Goal: Transaction & Acquisition: Book appointment/travel/reservation

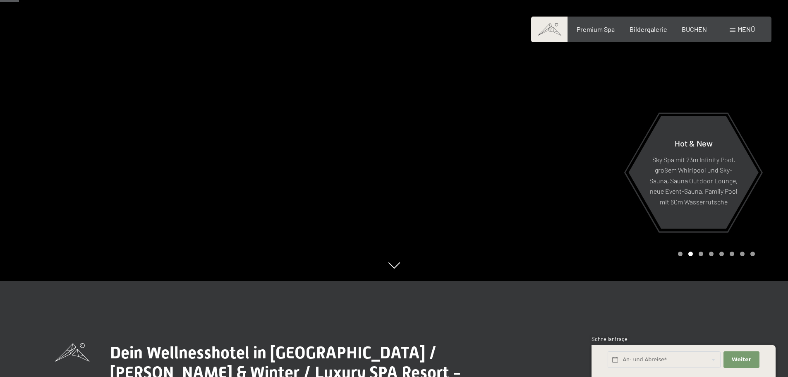
scroll to position [83, 0]
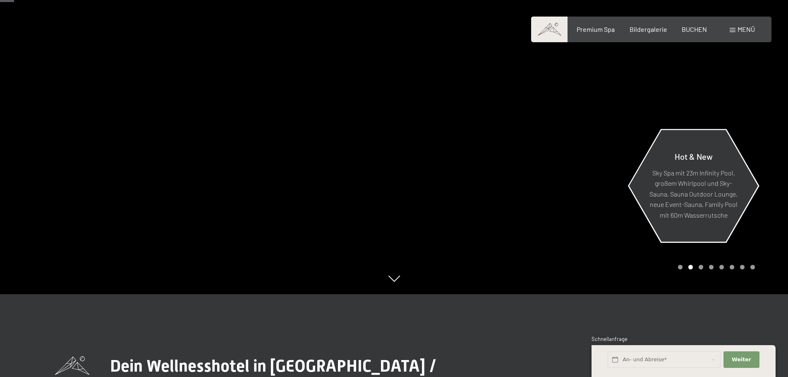
click at [740, 191] on div "Hot & New Sky Spa mit 23m Infinity Pool, großem Whirlpool und Sky-Sauna, Sauna …" at bounding box center [693, 185] width 131 height 110
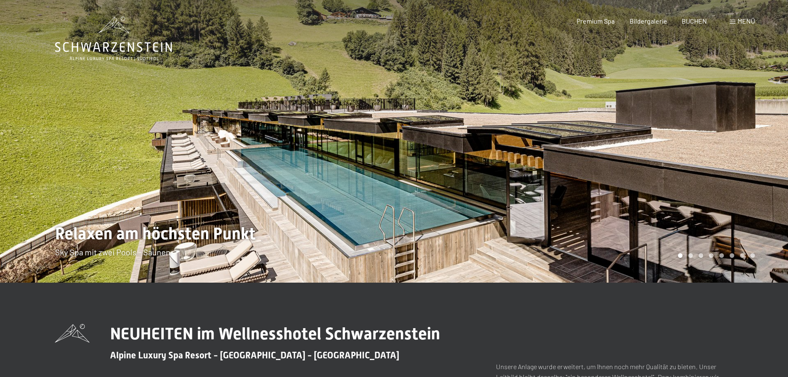
click at [771, 189] on div at bounding box center [591, 141] width 394 height 283
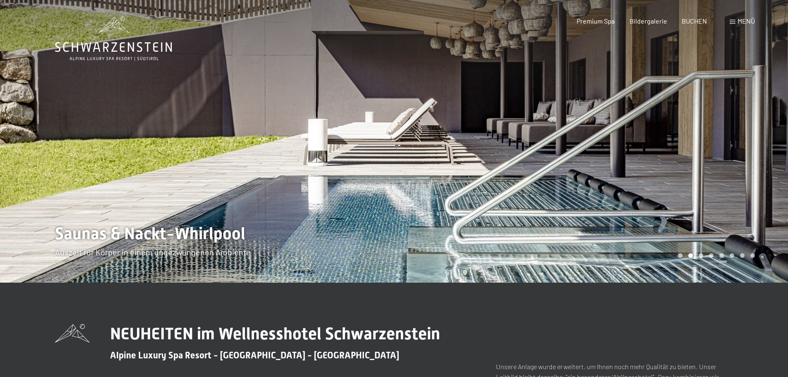
click at [771, 189] on div at bounding box center [591, 141] width 394 height 283
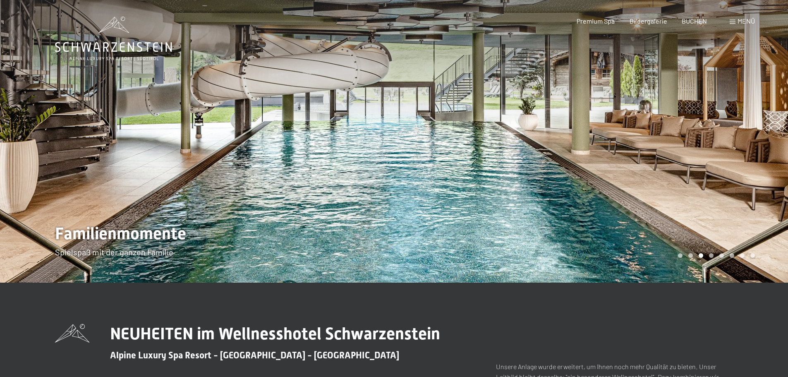
click at [771, 189] on div at bounding box center [591, 141] width 394 height 283
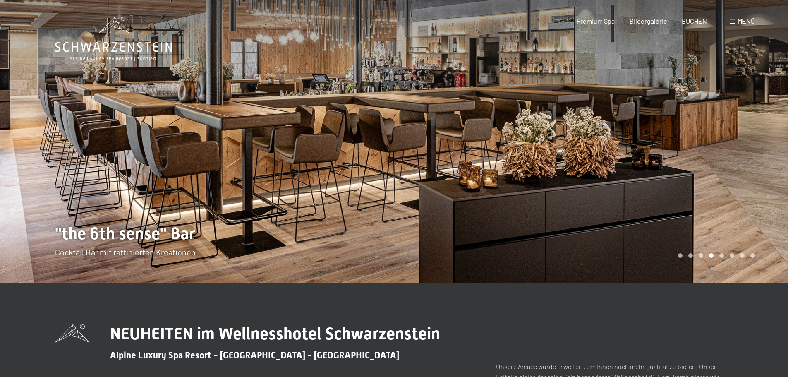
click at [771, 189] on div at bounding box center [591, 141] width 394 height 283
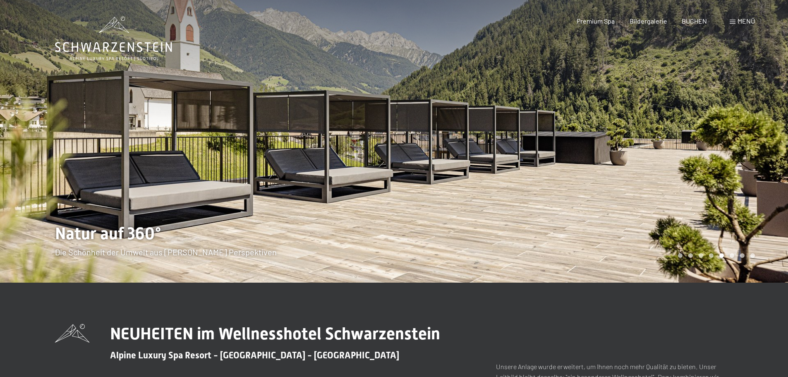
click at [771, 189] on div at bounding box center [591, 141] width 394 height 283
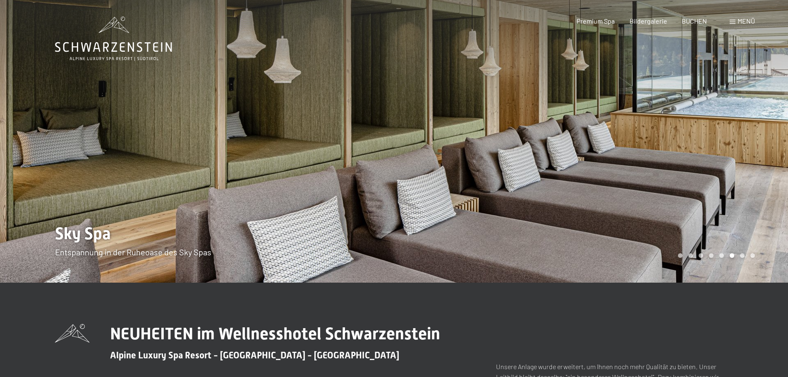
click at [771, 189] on div at bounding box center [591, 141] width 394 height 283
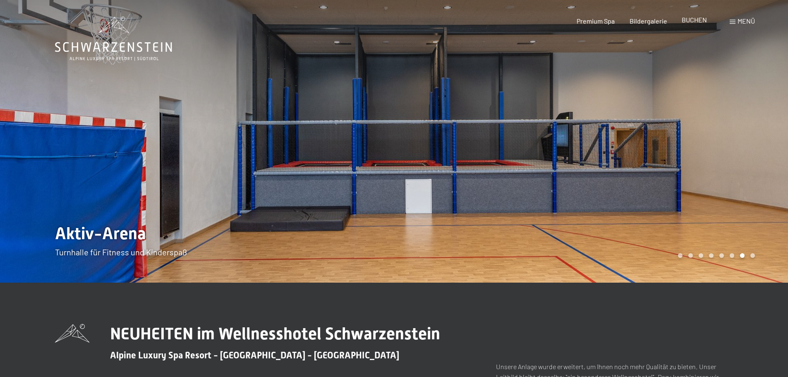
click at [698, 20] on span "BUCHEN" at bounding box center [694, 20] width 25 height 8
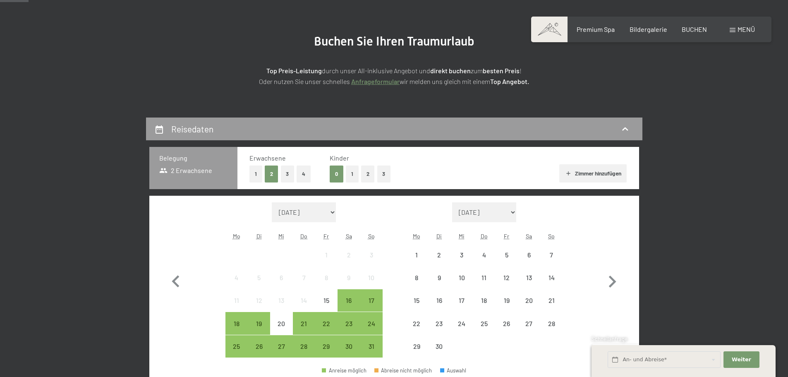
scroll to position [166, 0]
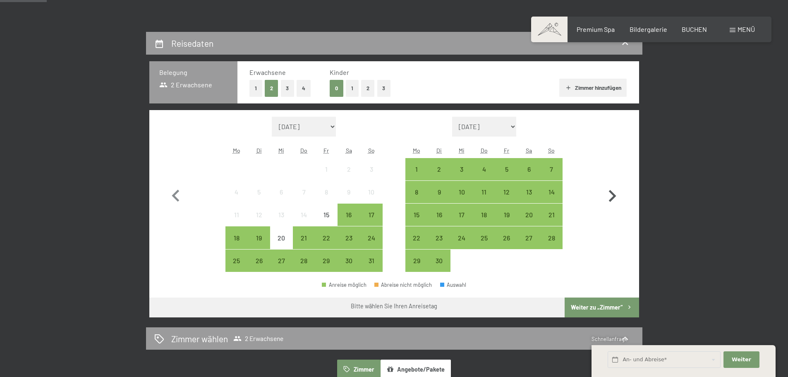
click at [611, 196] on icon "button" at bounding box center [612, 196] width 24 height 24
select select "2025-09-01"
select select "2025-10-01"
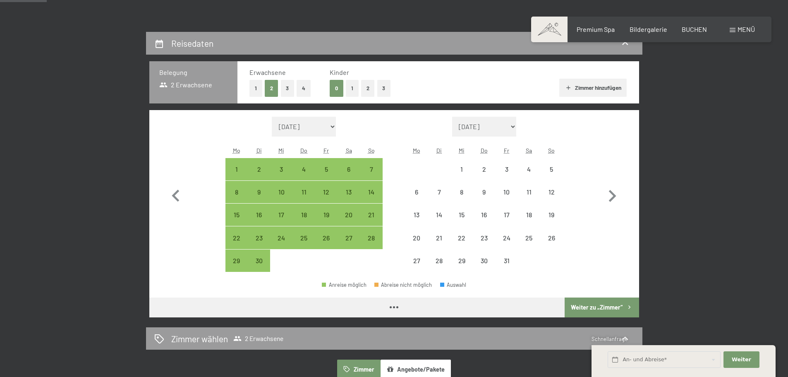
select select "2025-09-01"
select select "2025-10-01"
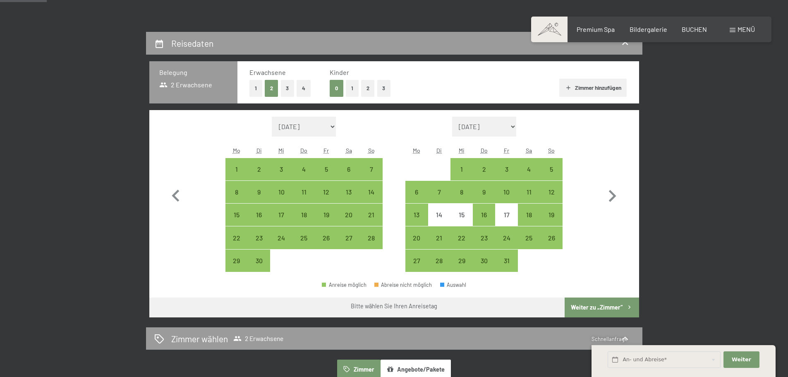
click at [255, 89] on button "1" at bounding box center [256, 88] width 13 height 17
select select "2025-09-01"
select select "2025-10-01"
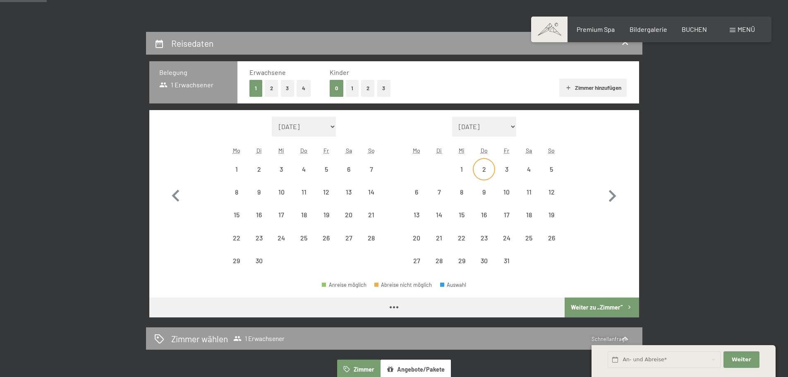
select select "2025-09-01"
select select "2025-10-01"
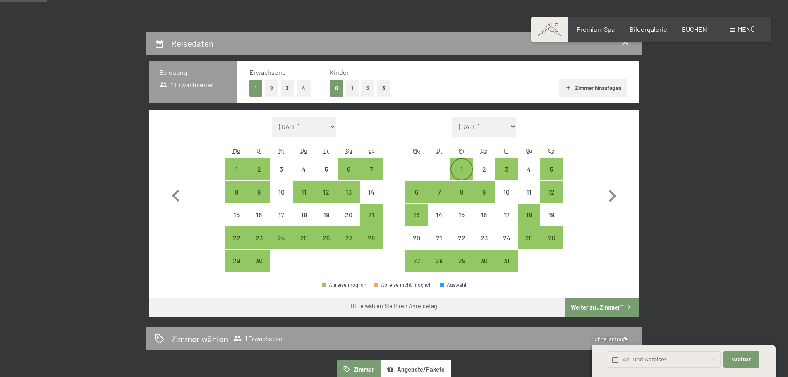
click at [464, 170] on div "1" at bounding box center [461, 176] width 21 height 21
select select "2025-09-01"
select select "2025-10-01"
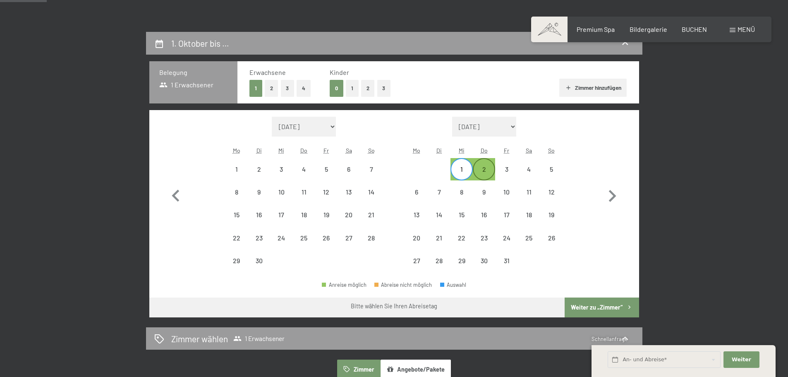
click at [483, 170] on div "2" at bounding box center [484, 176] width 21 height 21
select select "2025-09-01"
select select "2025-10-01"
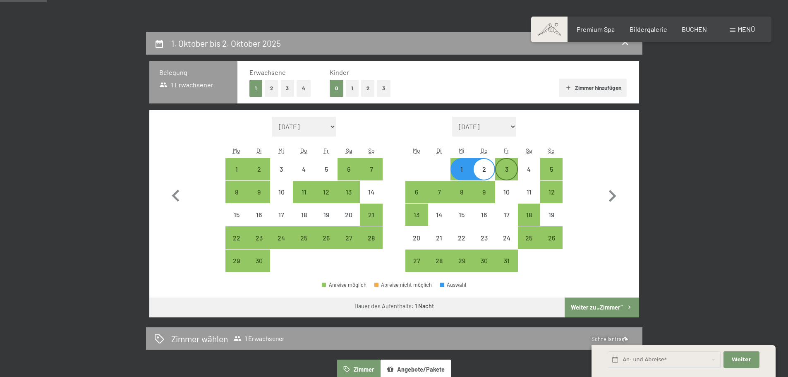
click at [509, 166] on div "3" at bounding box center [506, 176] width 21 height 21
select select "2025-09-01"
select select "2025-10-01"
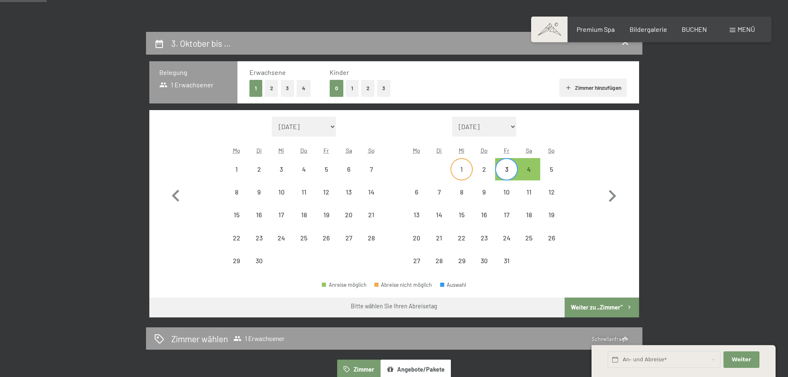
click at [454, 168] on div "1" at bounding box center [461, 176] width 21 height 21
select select "2025-09-01"
select select "2025-10-01"
drag, startPoint x: 456, startPoint y: 168, endPoint x: 507, endPoint y: 168, distance: 50.9
click at [507, 168] on div "1 2 3 4 5" at bounding box center [484, 169] width 157 height 23
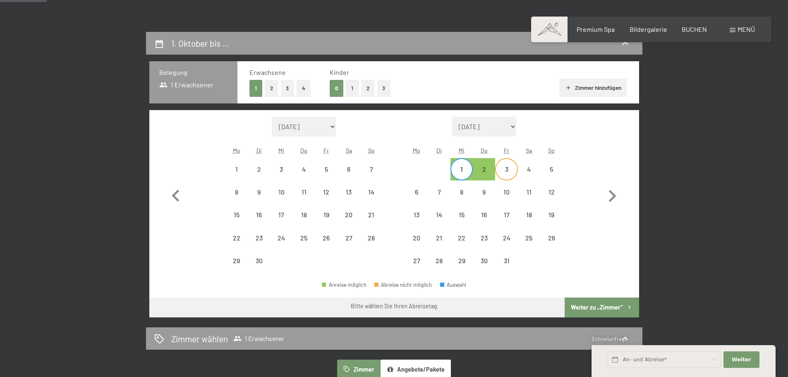
click at [507, 168] on div "3" at bounding box center [506, 176] width 21 height 21
select select "2025-09-01"
select select "2025-10-01"
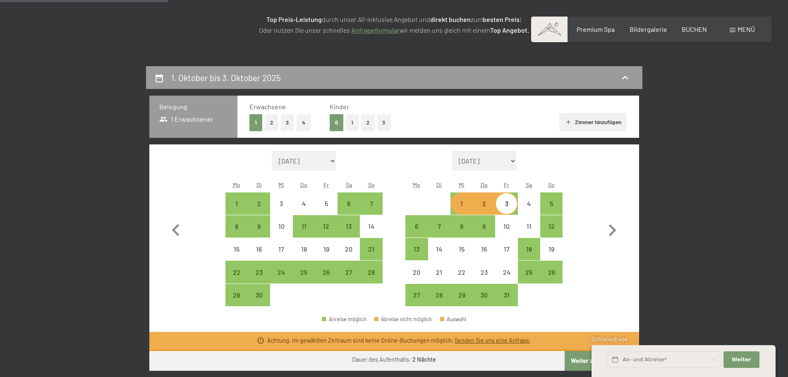
scroll to position [41, 0]
